Goal: Information Seeking & Learning: Learn about a topic

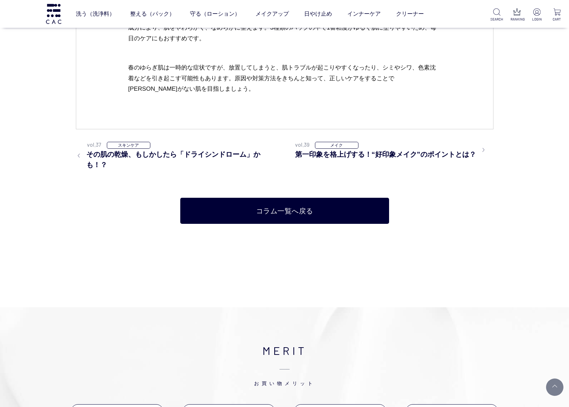
scroll to position [2923, 0]
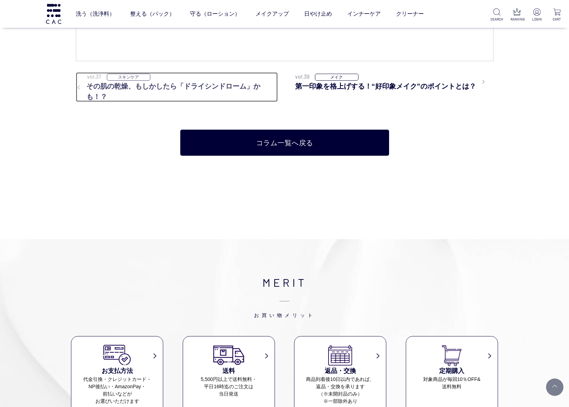
click at [209, 82] on h3 "その肌の乾燥、もしかしたら「ドライシンドローム」かも！？" at bounding box center [177, 91] width 202 height 21
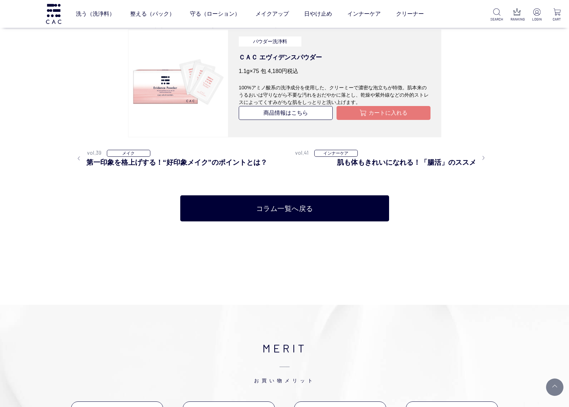
scroll to position [2557, 0]
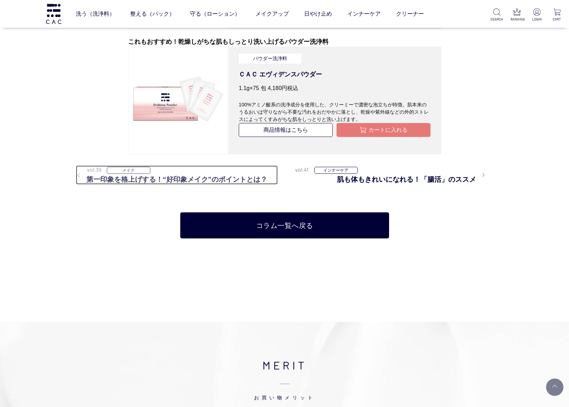
click at [194, 178] on h3 "第一印象を格上げする！“好印象メイク”のポイントとは？" at bounding box center [177, 179] width 202 height 10
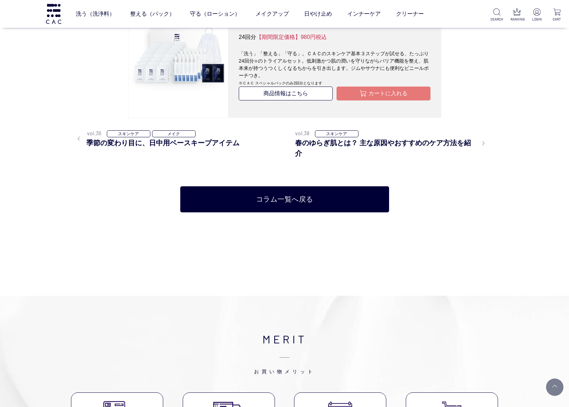
scroll to position [1983, 0]
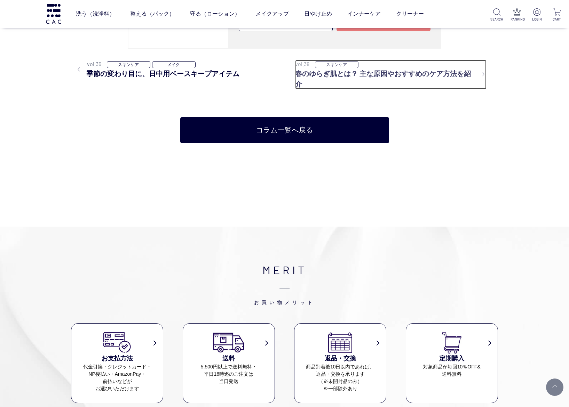
click at [383, 70] on h3 "春のゆらぎ肌とは？ 主な原因やおすすめのケア方法を紹介" at bounding box center [390, 79] width 191 height 21
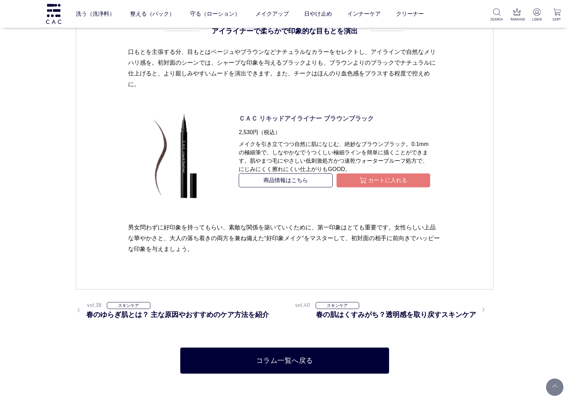
scroll to position [2609, 0]
